Goal: Find specific page/section: Find specific page/section

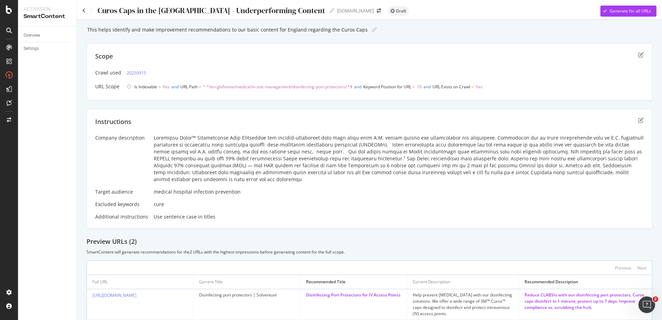
scroll to position [44, 0]
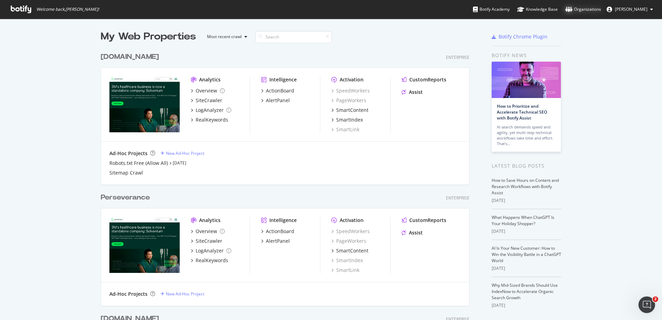
click at [595, 10] on div "Organizations" at bounding box center [583, 9] width 36 height 7
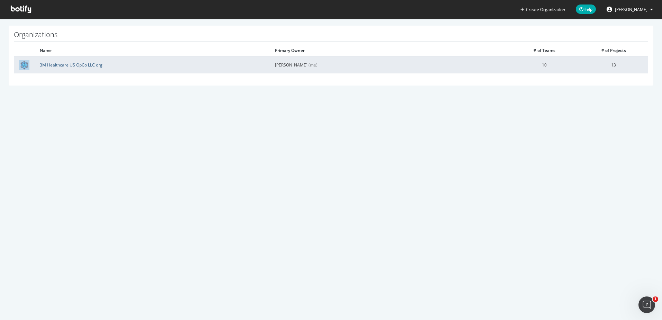
click at [90, 67] on link "3M Healthcare US OpCo LLC org" at bounding box center [71, 65] width 63 height 6
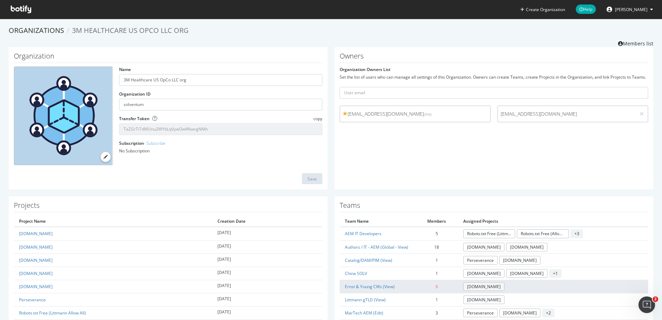
click at [472, 283] on link "[DOMAIN_NAME]" at bounding box center [483, 286] width 41 height 9
click at [352, 288] on link "Ernst & Young CWs (View)" at bounding box center [370, 286] width 50 height 6
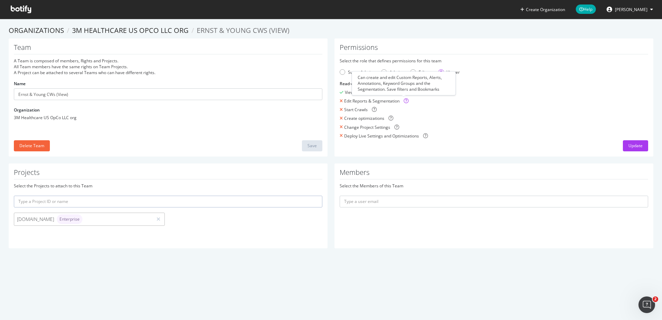
click at [410, 71] on div "Can create and edit Custom Reports, Alerts, Annotations, Keyword Groups and the…" at bounding box center [404, 83] width 104 height 24
click at [412, 69] on div "Editor" at bounding box center [420, 72] width 20 height 6
click at [383, 70] on div "Admin" at bounding box center [384, 72] width 6 height 6
click at [412, 71] on div "Editor" at bounding box center [413, 72] width 6 height 6
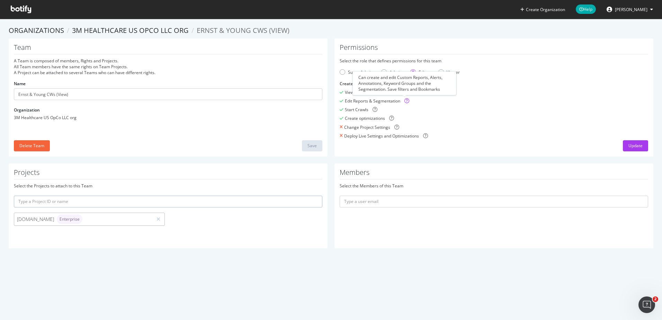
click at [404, 102] on icon at bounding box center [406, 100] width 5 height 5
click at [233, 284] on div "Create Organization Help [PERSON_NAME] Organizations 3M Healthcare US OpCo LLC …" at bounding box center [331, 160] width 662 height 320
